Goal: Find specific page/section: Find specific page/section

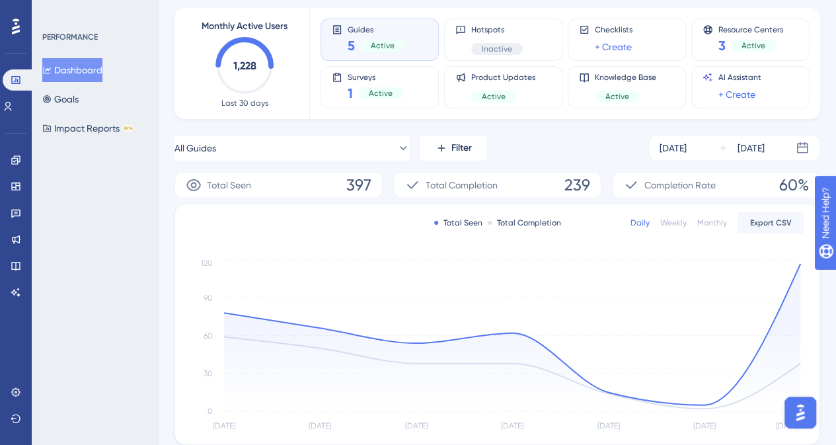
scroll to position [66, 0]
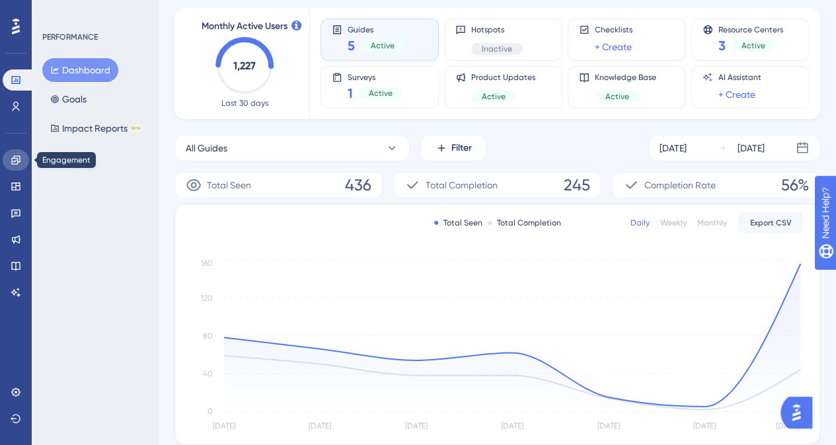
click at [17, 165] on link at bounding box center [16, 159] width 26 height 21
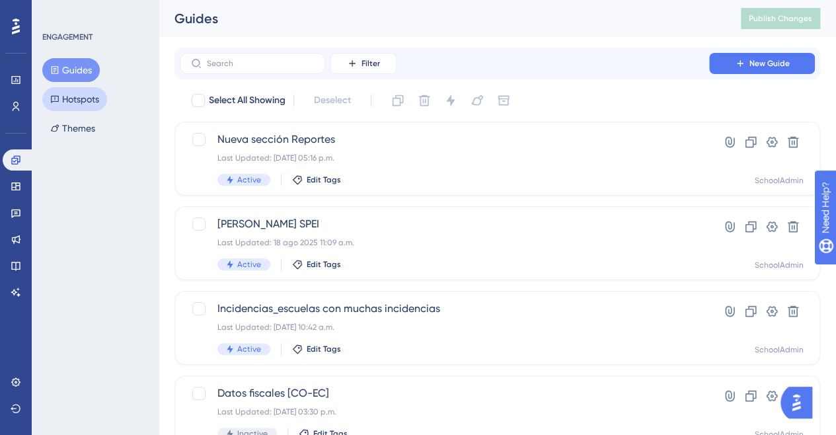
click at [77, 97] on button "Hotspots" at bounding box center [74, 99] width 65 height 24
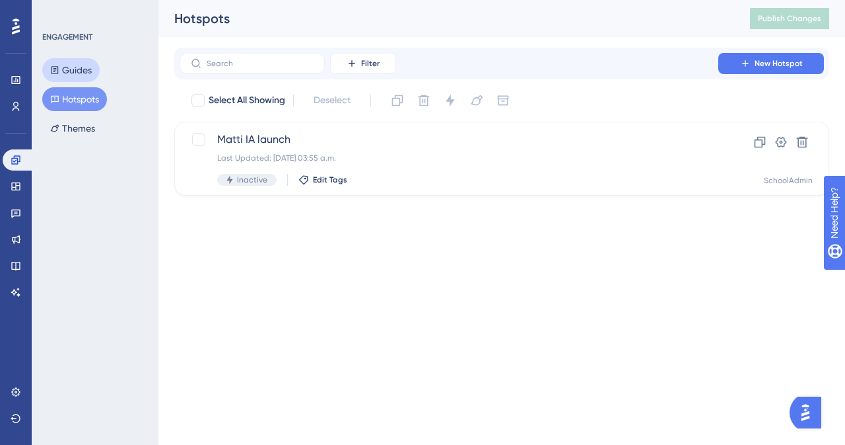
click at [75, 71] on button "Guides" at bounding box center [70, 70] width 57 height 24
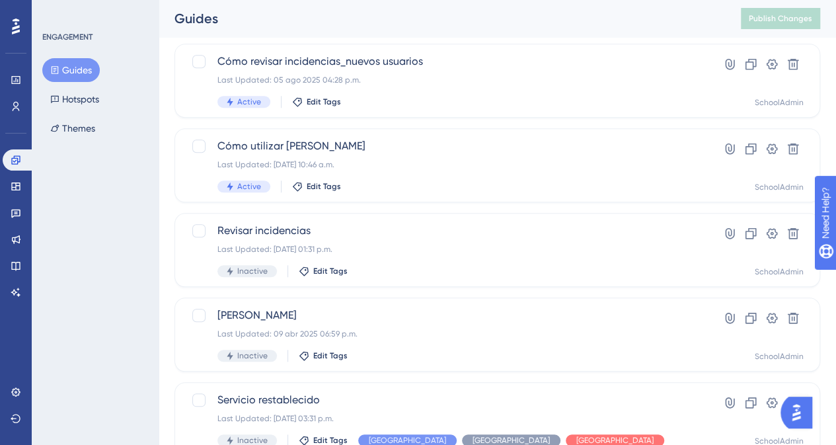
scroll to position [528, 0]
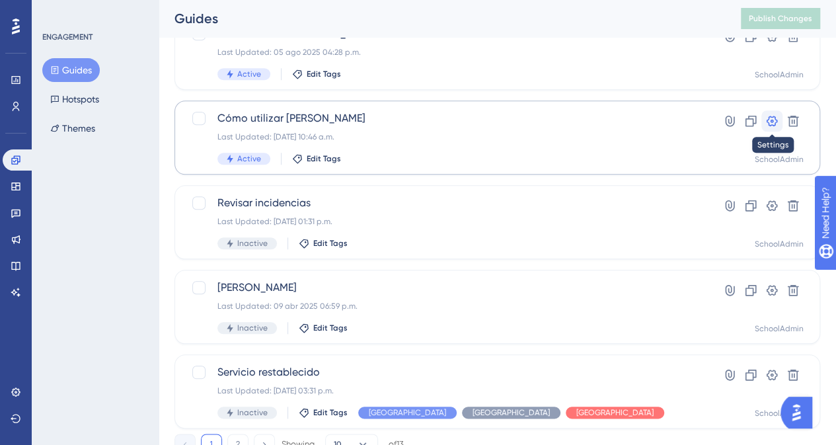
click at [772, 119] on icon at bounding box center [771, 120] width 13 height 13
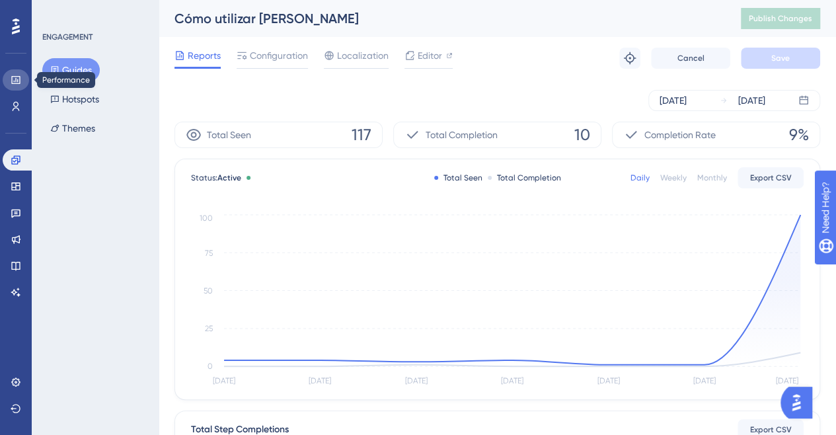
click at [17, 88] on link at bounding box center [16, 79] width 26 height 21
